Goal: Task Accomplishment & Management: Use online tool/utility

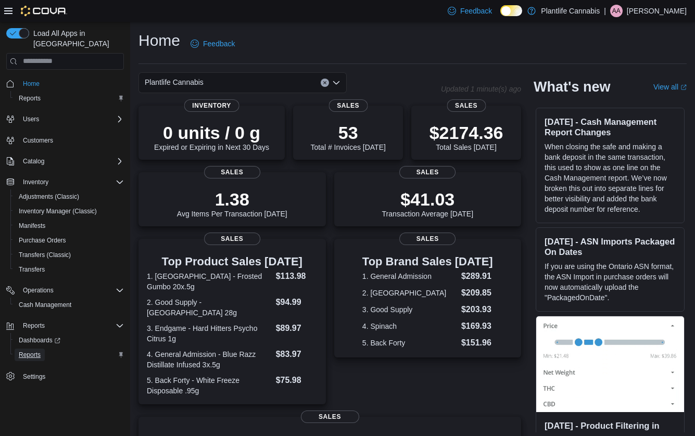
click at [31, 351] on span "Reports" at bounding box center [30, 355] width 22 height 8
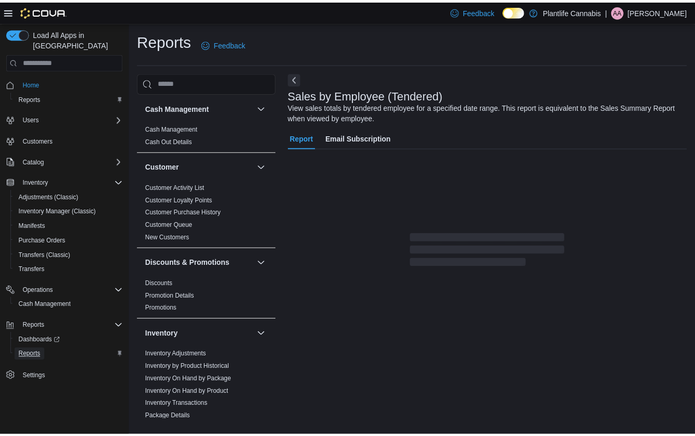
scroll to position [4, 0]
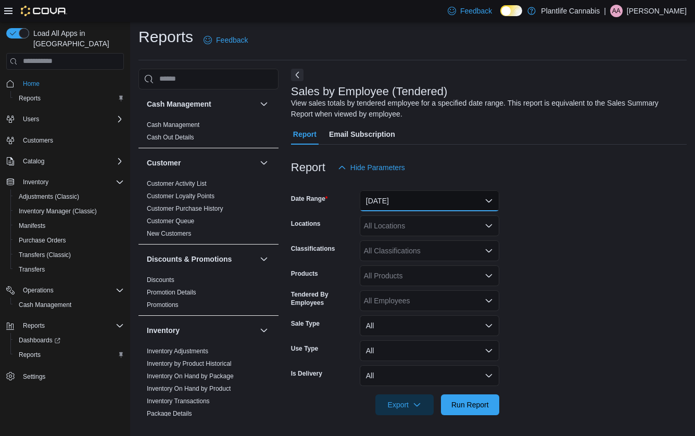
click at [393, 197] on button "[DATE]" at bounding box center [430, 201] width 140 height 21
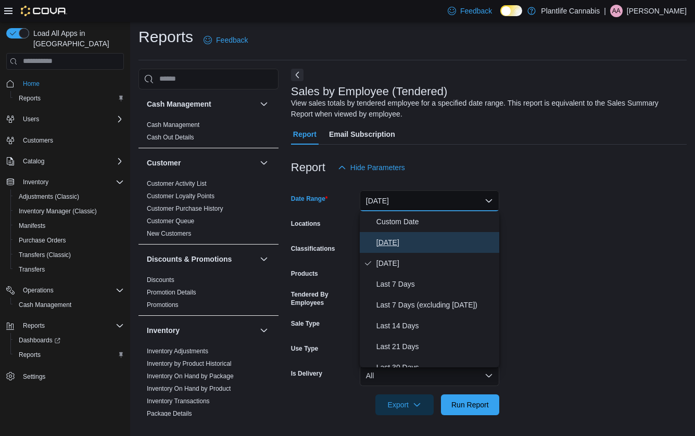
click at [383, 246] on span "[DATE]" at bounding box center [435, 242] width 119 height 12
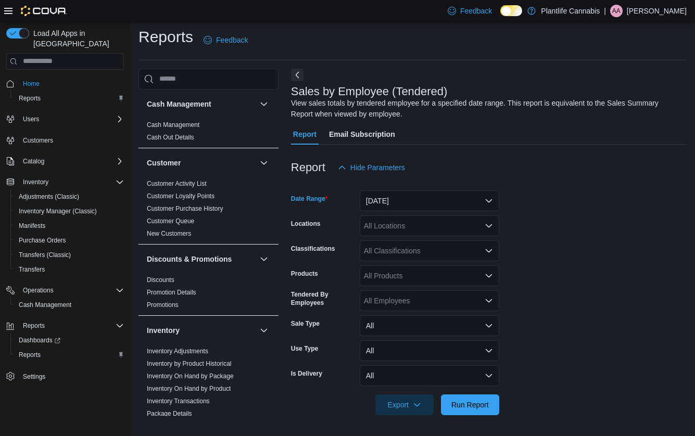
click at [393, 227] on div "All Locations" at bounding box center [430, 226] width 140 height 21
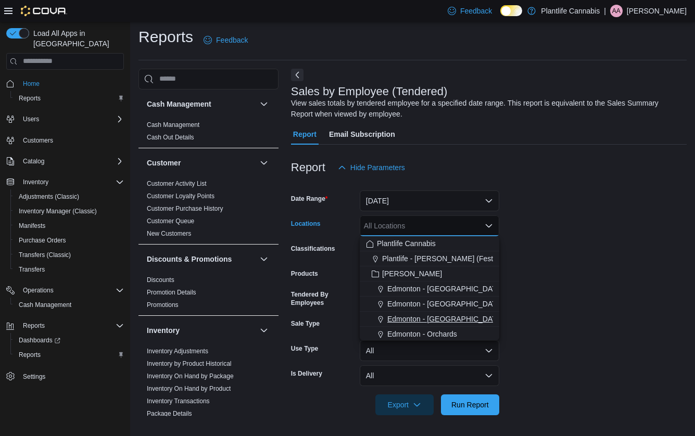
click at [424, 319] on span "Edmonton - [GEOGRAPHIC_DATA]" at bounding box center [445, 319] width 116 height 10
click at [587, 313] on form "Date Range [DATE] Locations [GEOGRAPHIC_DATA] - [GEOGRAPHIC_DATA] Combo box. Se…" at bounding box center [489, 296] width 396 height 237
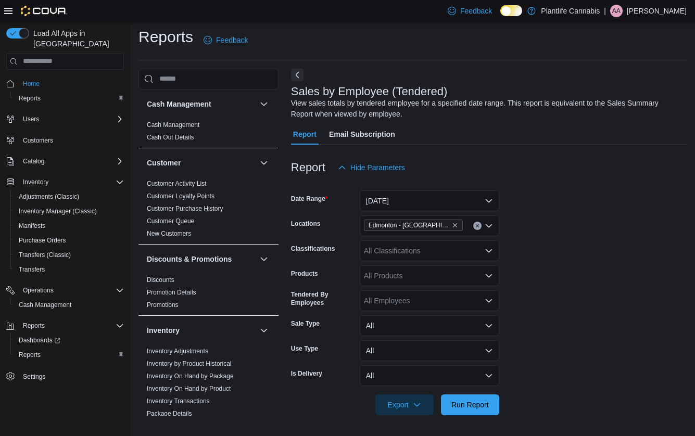
click at [440, 255] on div "All Classifications" at bounding box center [430, 250] width 140 height 21
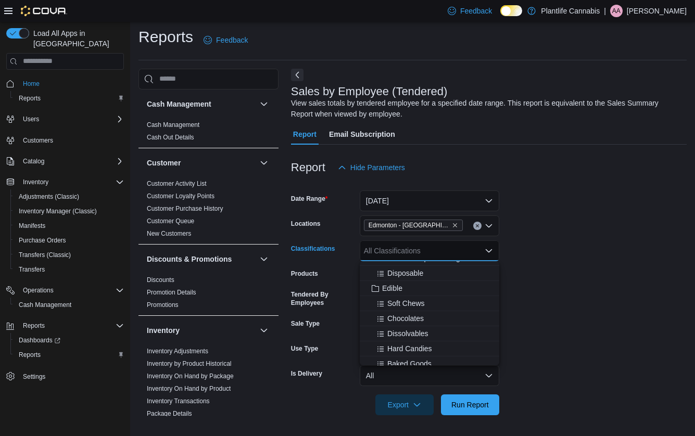
scroll to position [88, 0]
click at [415, 333] on span "Accessory Group" at bounding box center [410, 331] width 56 height 10
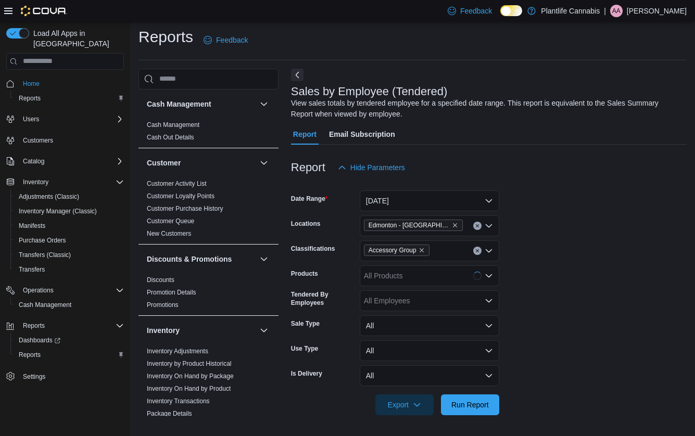
click at [564, 320] on form "Date Range [DATE] Locations [GEOGRAPHIC_DATA] - [GEOGRAPHIC_DATA] Classificatio…" at bounding box center [489, 296] width 396 height 237
click at [470, 404] on span "Run Report" at bounding box center [469, 404] width 37 height 10
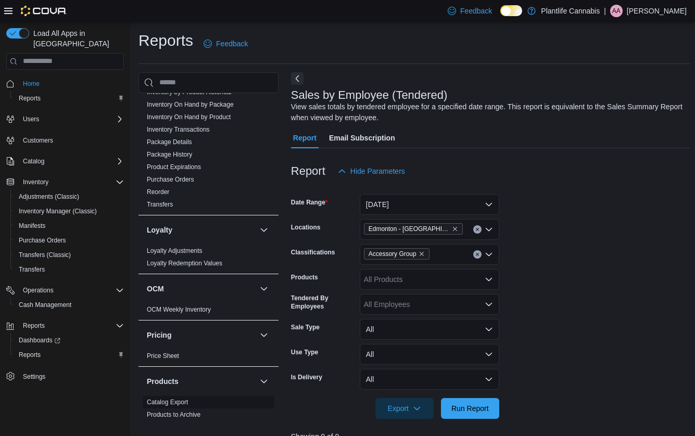
scroll to position [472, 0]
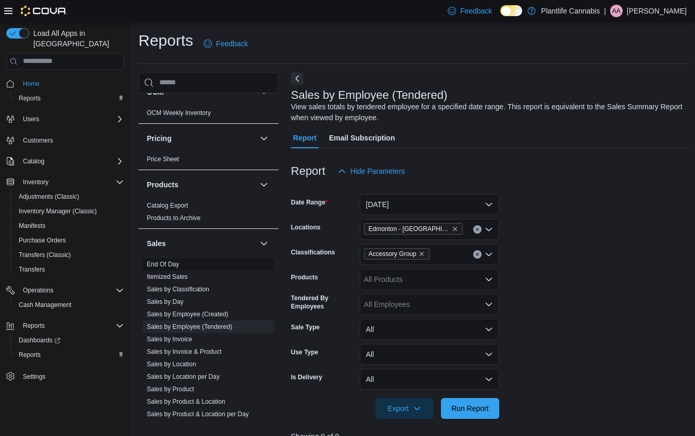
click at [159, 261] on link "End Of Day" at bounding box center [163, 264] width 32 height 7
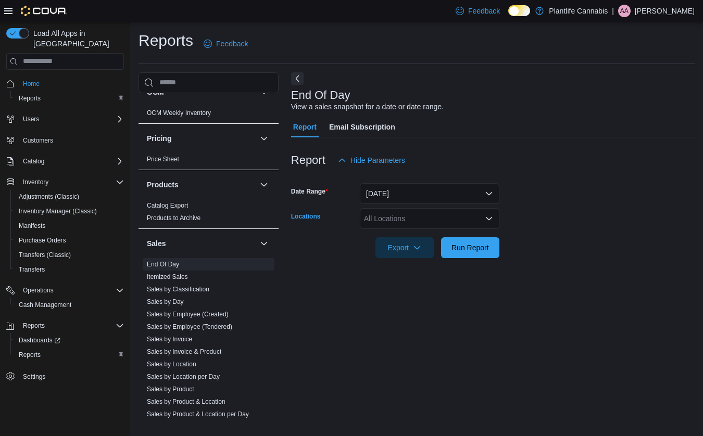
click at [425, 214] on div "All Locations" at bounding box center [430, 218] width 140 height 21
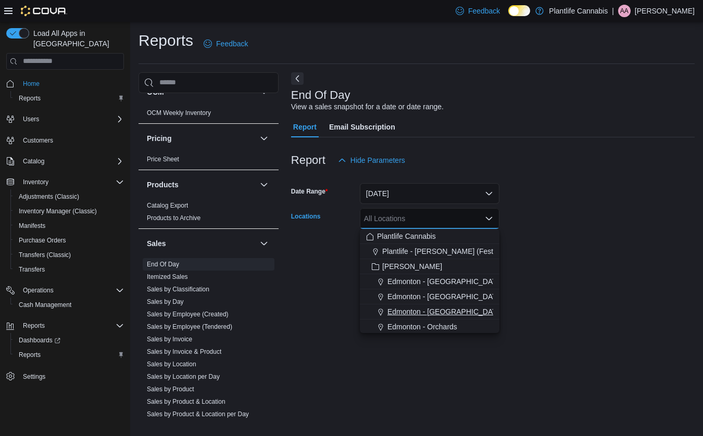
click at [437, 306] on button "Edmonton - [GEOGRAPHIC_DATA]" at bounding box center [430, 312] width 140 height 15
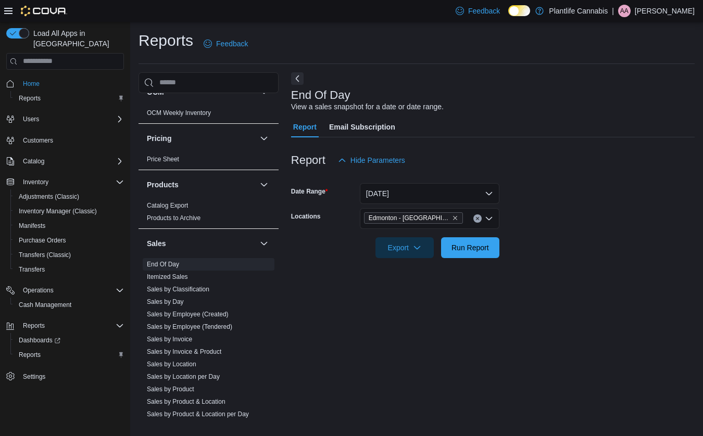
click at [558, 297] on div "End Of Day View a sales snapshot for a date or date range. Report Email Subscri…" at bounding box center [492, 246] width 403 height 348
click at [489, 250] on span "Run Report" at bounding box center [469, 247] width 37 height 10
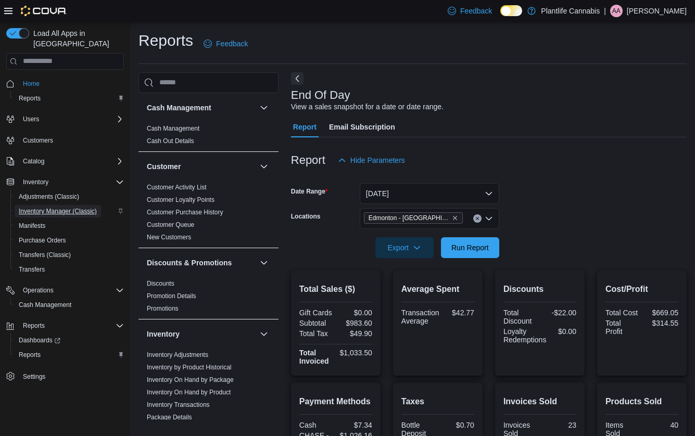
click at [45, 207] on span "Inventory Manager (Classic)" at bounding box center [58, 211] width 78 height 8
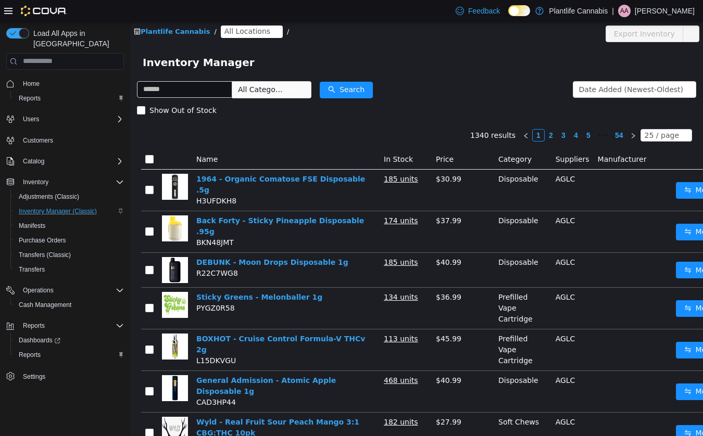
click at [247, 30] on span "All Locations" at bounding box center [247, 30] width 46 height 11
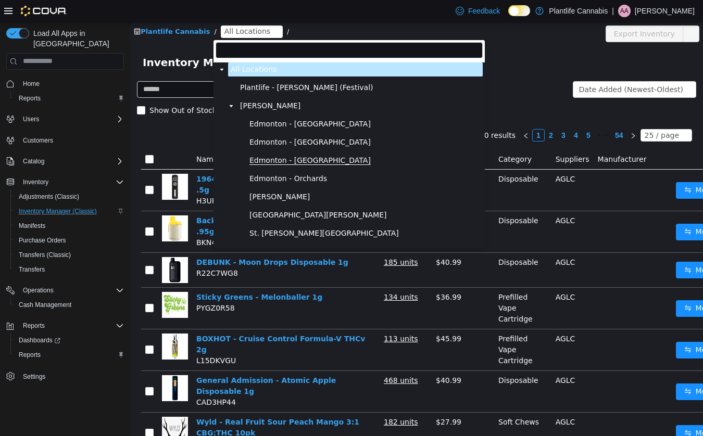
click at [278, 159] on span "Edmonton - [GEOGRAPHIC_DATA]" at bounding box center [309, 160] width 121 height 9
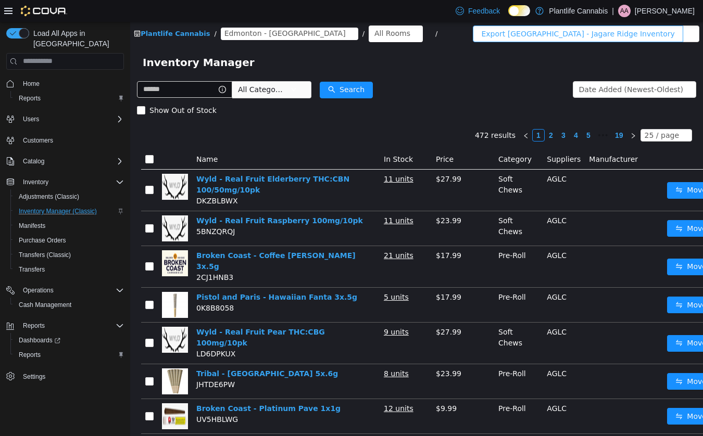
click at [600, 36] on button "Export [GEOGRAPHIC_DATA] - Jagare Ridge Inventory" at bounding box center [578, 33] width 210 height 17
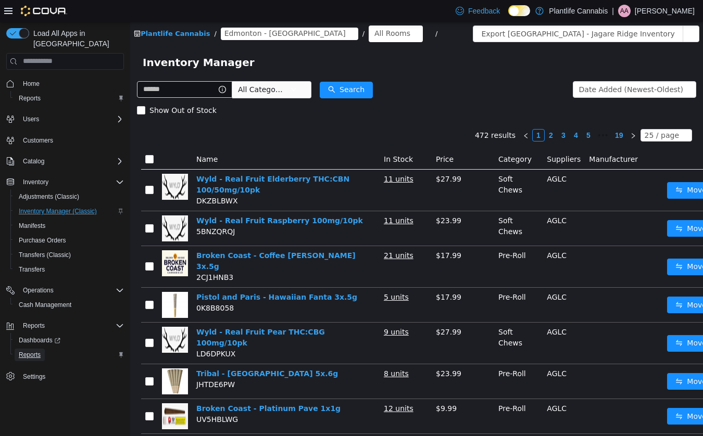
click at [33, 350] on span "Reports" at bounding box center [30, 355] width 22 height 12
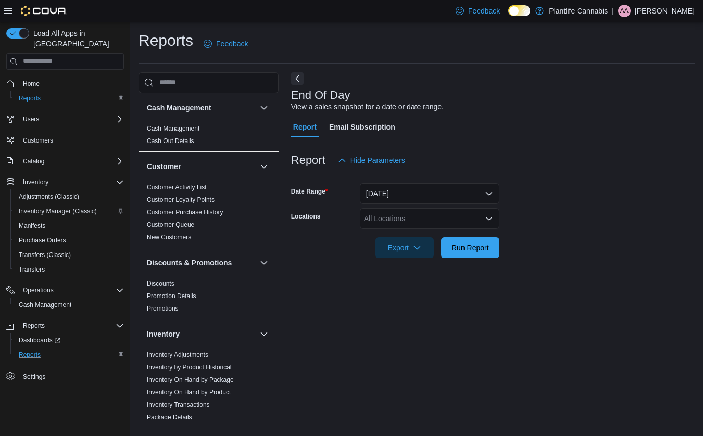
click at [411, 213] on div "All Locations" at bounding box center [430, 218] width 140 height 21
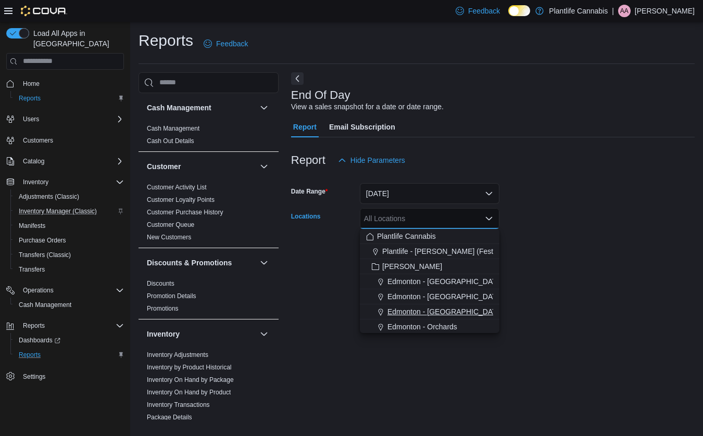
click at [454, 307] on span "Edmonton - [GEOGRAPHIC_DATA]" at bounding box center [445, 312] width 116 height 10
click at [566, 279] on div "End Of Day View a sales snapshot for a date or date range. Report Email Subscri…" at bounding box center [492, 246] width 403 height 348
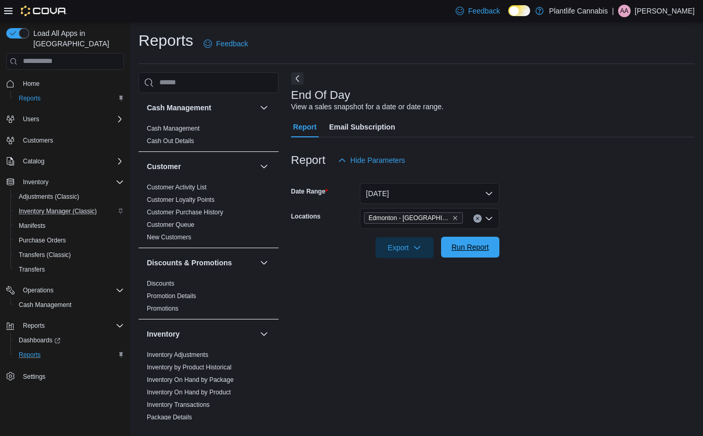
click at [484, 250] on span "Run Report" at bounding box center [469, 247] width 37 height 10
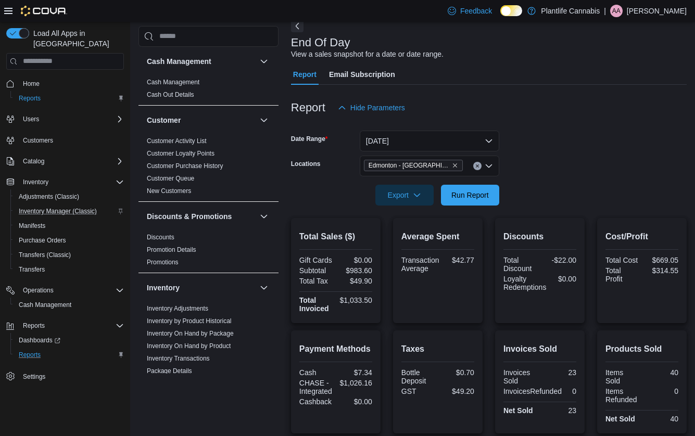
scroll to position [149, 0]
